Goal: Transaction & Acquisition: Purchase product/service

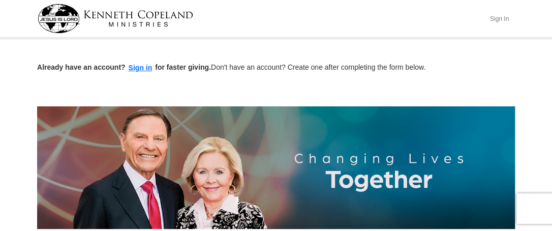
click at [501, 15] on button "Sign In" at bounding box center [499, 19] width 31 height 16
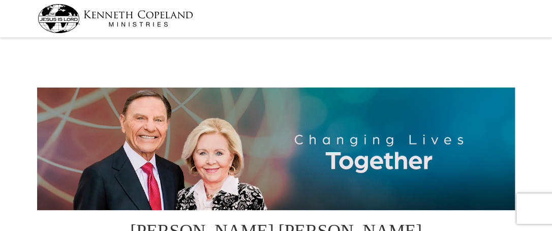
select select "AZ"
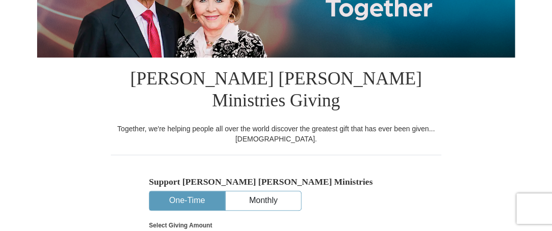
scroll to position [203, 0]
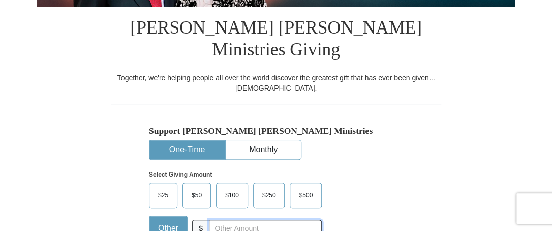
drag, startPoint x: 214, startPoint y: 205, endPoint x: 223, endPoint y: 212, distance: 11.3
click at [214, 220] on input "text" at bounding box center [265, 229] width 113 height 18
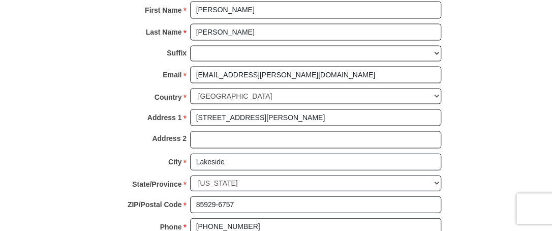
scroll to position [661, 0]
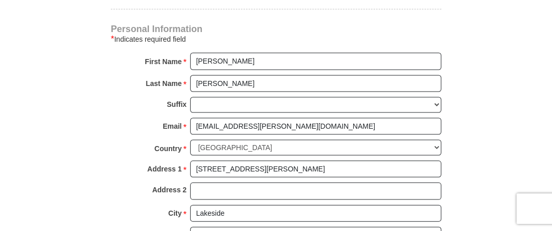
type input "200.00"
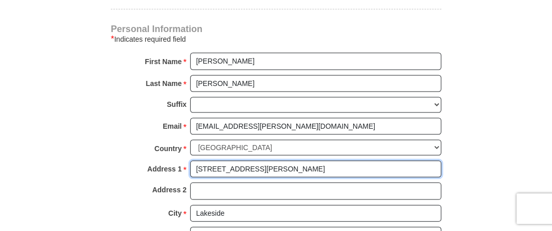
click at [275, 160] on input "9233 Misty Mountain Ln" at bounding box center [315, 168] width 251 height 17
type input "9"
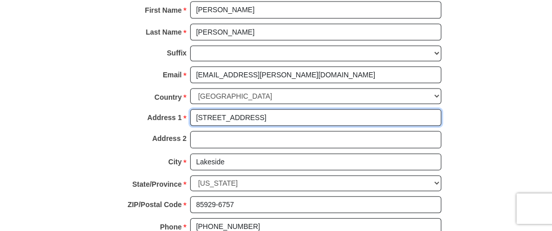
scroll to position [763, 0]
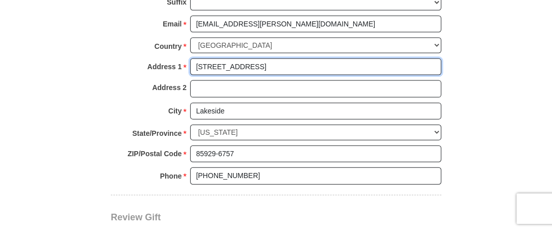
type input "14307 W Yukon Dr"
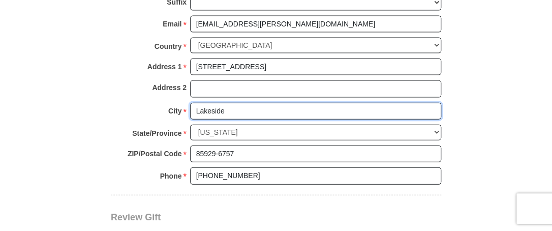
click at [229, 103] on input "Lakeside" at bounding box center [315, 111] width 251 height 17
type input "L"
type input "Sun City West"
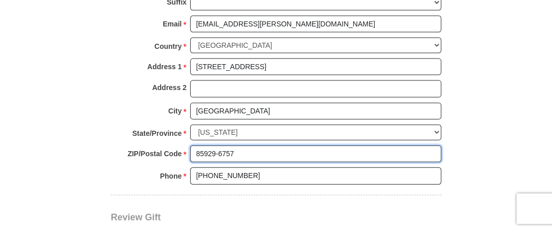
click at [234, 145] on input "85929-6757" at bounding box center [315, 153] width 251 height 17
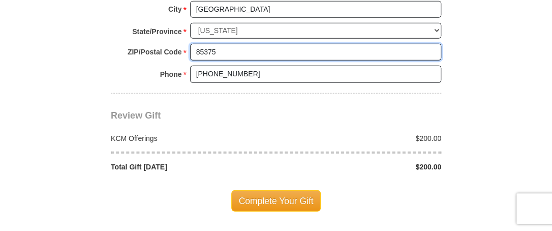
scroll to position [915, 0]
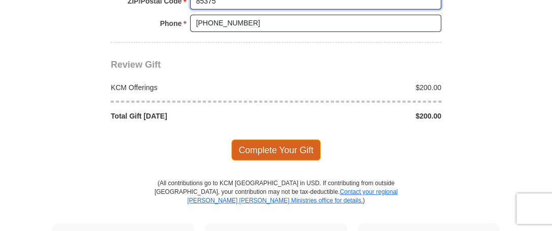
type input "85375"
click at [281, 139] on span "Complete Your Gift" at bounding box center [276, 149] width 90 height 21
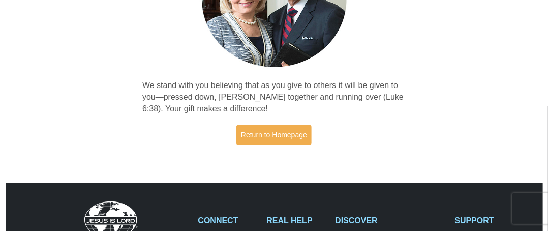
scroll to position [102, 0]
